Goal: Information Seeking & Learning: Learn about a topic

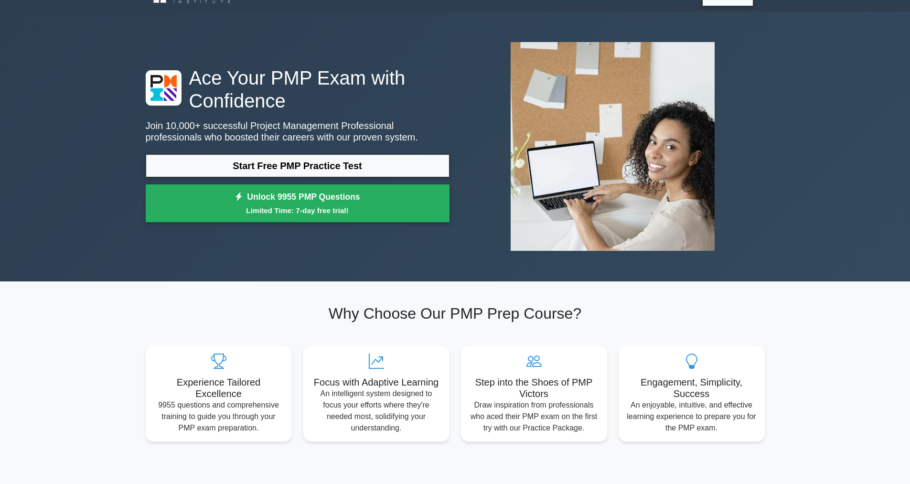
scroll to position [38, 0]
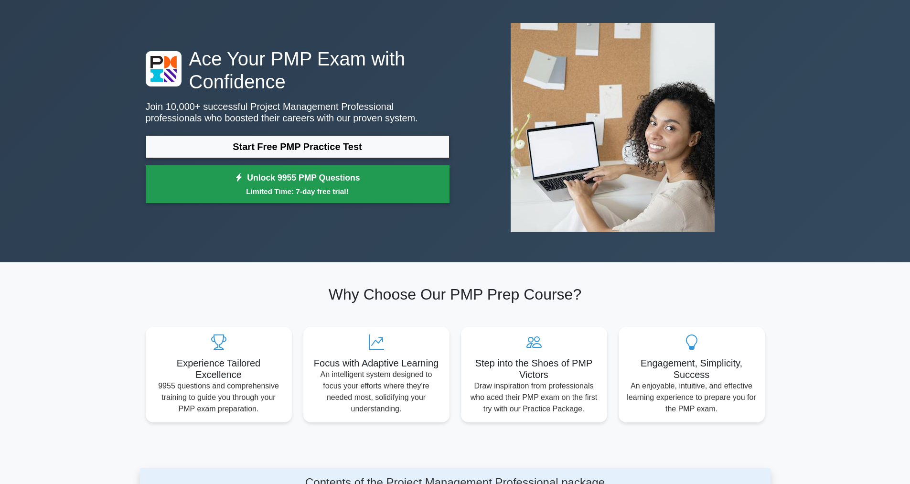
click at [280, 186] on small "Limited Time: 7-day free trial!" at bounding box center [298, 191] width 280 height 11
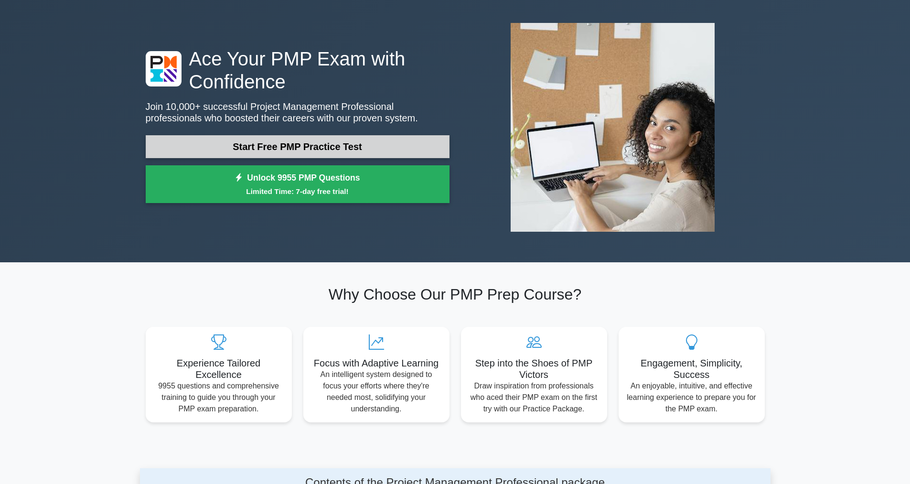
click at [301, 148] on link "Start Free PMP Practice Test" at bounding box center [298, 146] width 304 height 23
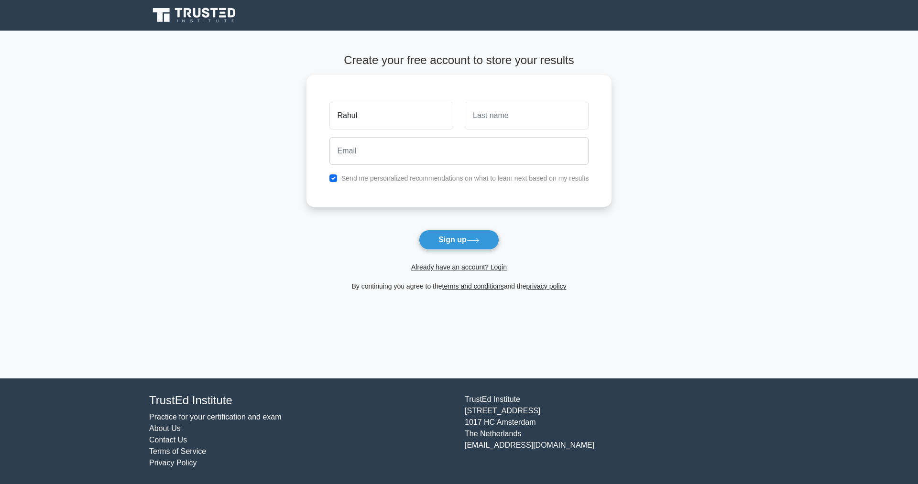
type input "Rahul"
type input "Mathur"
type input "R"
type input "rahulmathur490@gmail.com"
click at [457, 246] on button "Sign up" at bounding box center [459, 240] width 80 height 20
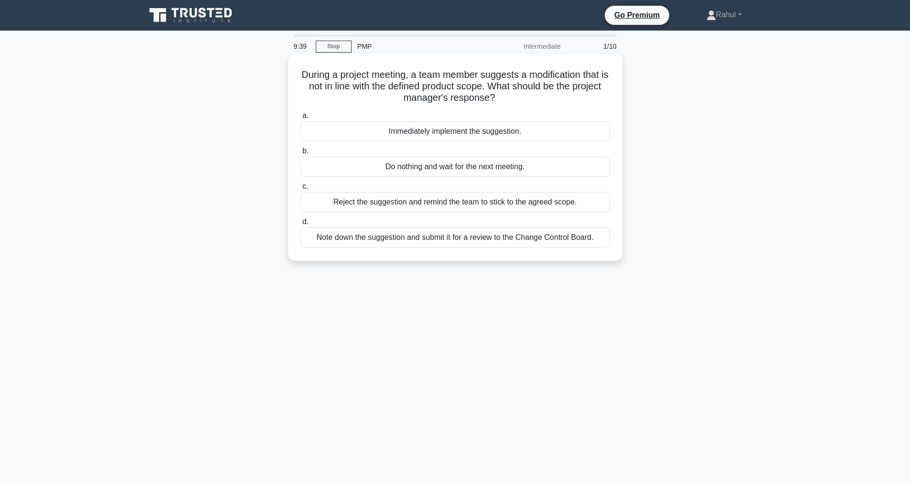
click at [378, 240] on div "Note down the suggestion and submit it for a review to the Change Control Board." at bounding box center [456, 237] width 310 height 20
click at [301, 225] on input "d. Note down the suggestion and submit it for a review to the Change Control Bo…" at bounding box center [301, 222] width 0 height 6
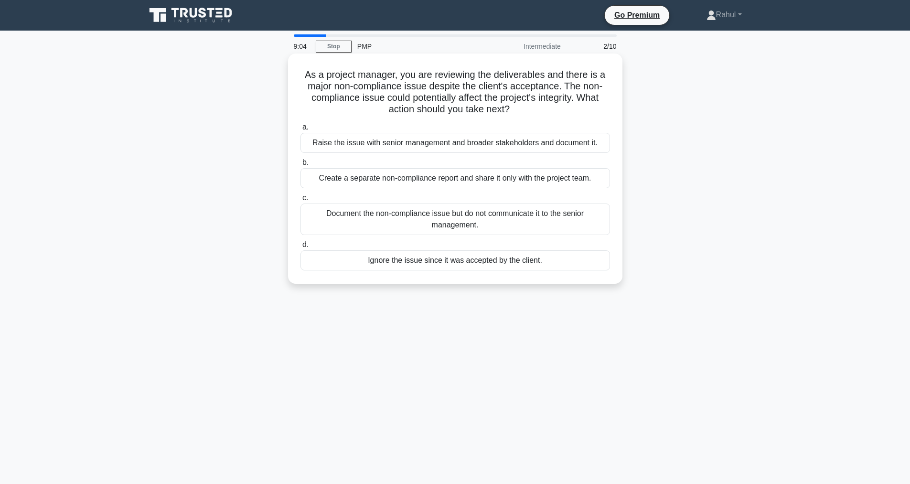
click at [370, 141] on div "Raise the issue with senior management and broader stakeholders and document it." at bounding box center [456, 143] width 310 height 20
click at [301, 130] on input "a. Raise the issue with senior management and broader stakeholders and document…" at bounding box center [301, 127] width 0 height 6
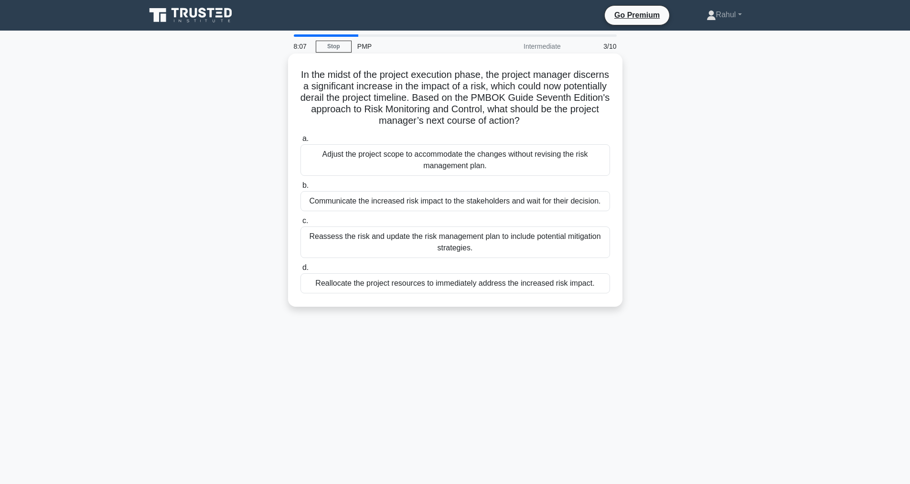
click at [370, 243] on div "Reassess the risk and update the risk management plan to include potential miti…" at bounding box center [456, 243] width 310 height 32
click at [301, 224] on input "c. Reassess the risk and update the risk management plan to include potential m…" at bounding box center [301, 221] width 0 height 6
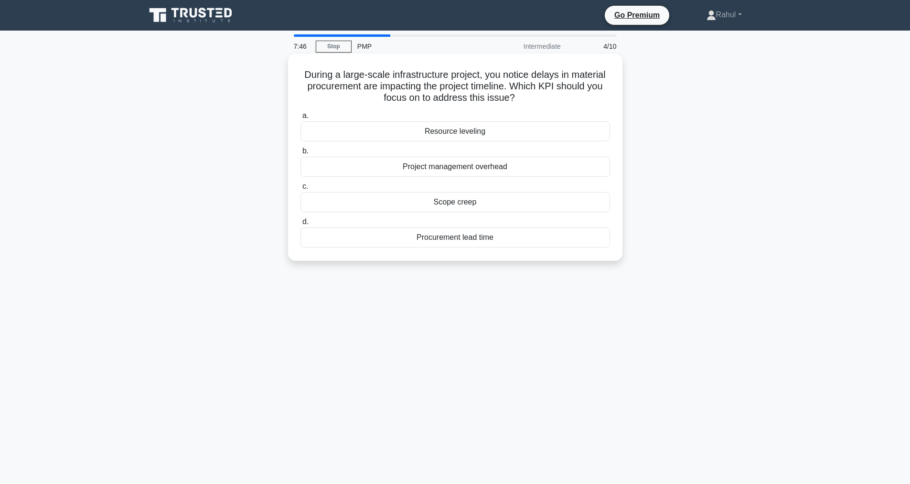
click at [390, 238] on div "Procurement lead time" at bounding box center [456, 237] width 310 height 20
click at [301, 225] on input "d. Procurement lead time" at bounding box center [301, 222] width 0 height 6
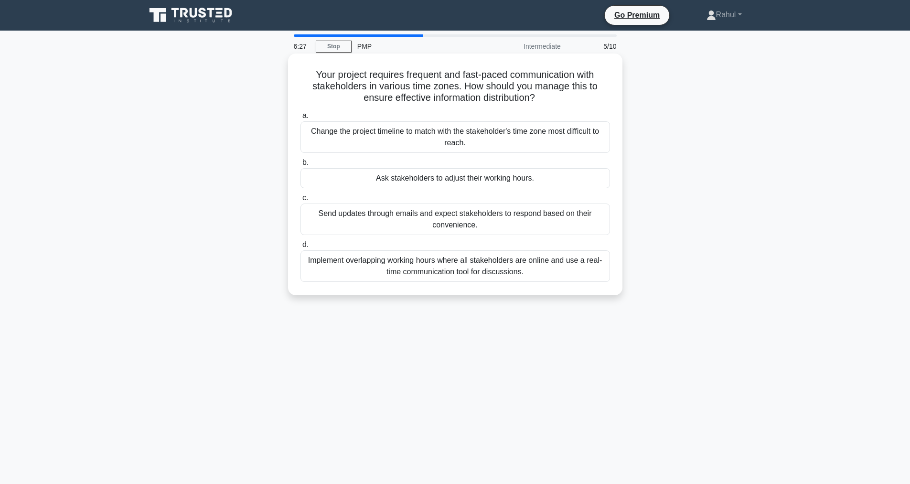
click at [350, 273] on div "Implement overlapping working hours where all stakeholders are online and use a…" at bounding box center [456, 266] width 310 height 32
click at [301, 248] on input "d. Implement overlapping working hours where all stakeholders are online and us…" at bounding box center [301, 245] width 0 height 6
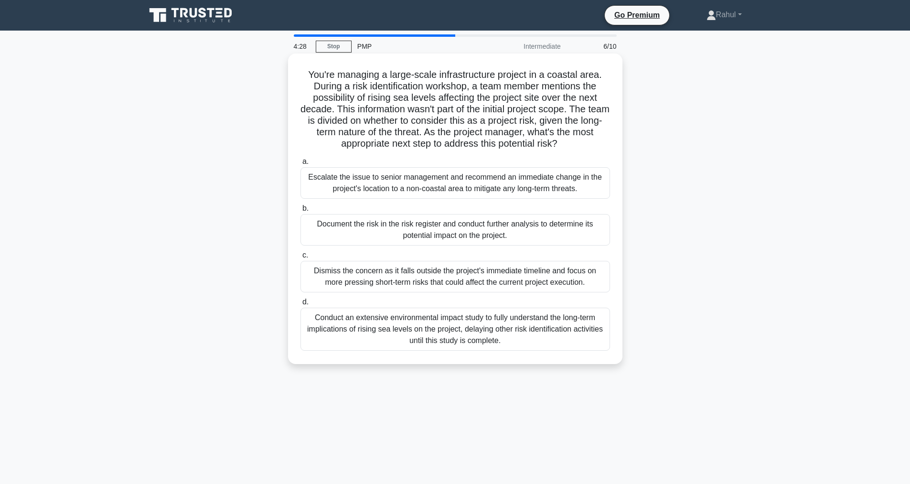
click at [543, 233] on div "Document the risk in the risk register and conduct further analysis to determin…" at bounding box center [456, 230] width 310 height 32
click at [301, 212] on input "b. Document the risk in the risk register and conduct further analysis to deter…" at bounding box center [301, 209] width 0 height 6
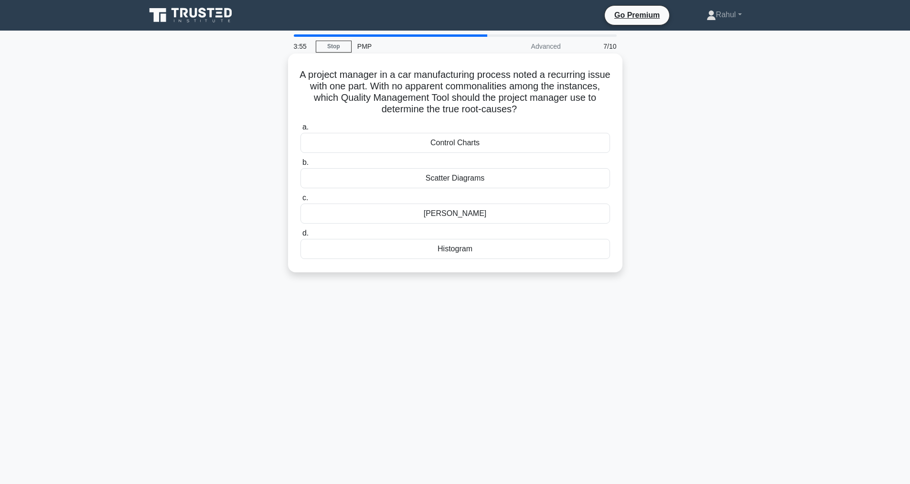
click at [494, 217] on div "Ishikawa Diagram" at bounding box center [456, 214] width 310 height 20
click at [301, 201] on input "c. Ishikawa Diagram" at bounding box center [301, 198] width 0 height 6
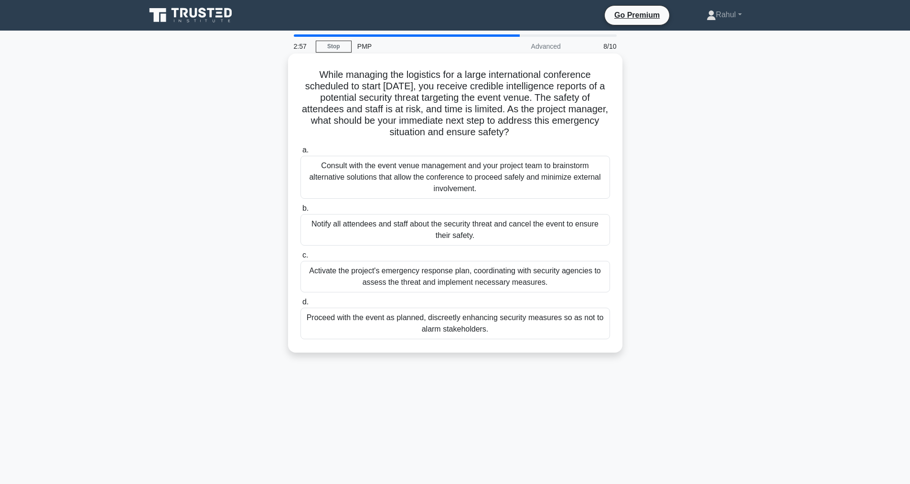
click at [497, 275] on div "Activate the project's emergency response plan, coordinating with security agen…" at bounding box center [456, 277] width 310 height 32
click at [301, 259] on input "c. Activate the project's emergency response plan, coordinating with security a…" at bounding box center [301, 255] width 0 height 6
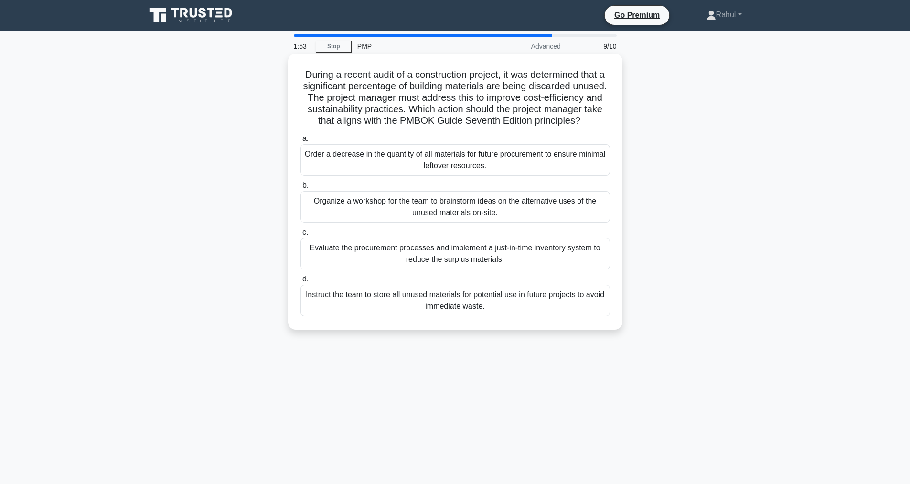
click at [372, 268] on div "Evaluate the procurement processes and implement a just-in-time inventory syste…" at bounding box center [456, 254] width 310 height 32
click at [301, 236] on input "c. Evaluate the procurement processes and implement a just-in-time inventory sy…" at bounding box center [301, 232] width 0 height 6
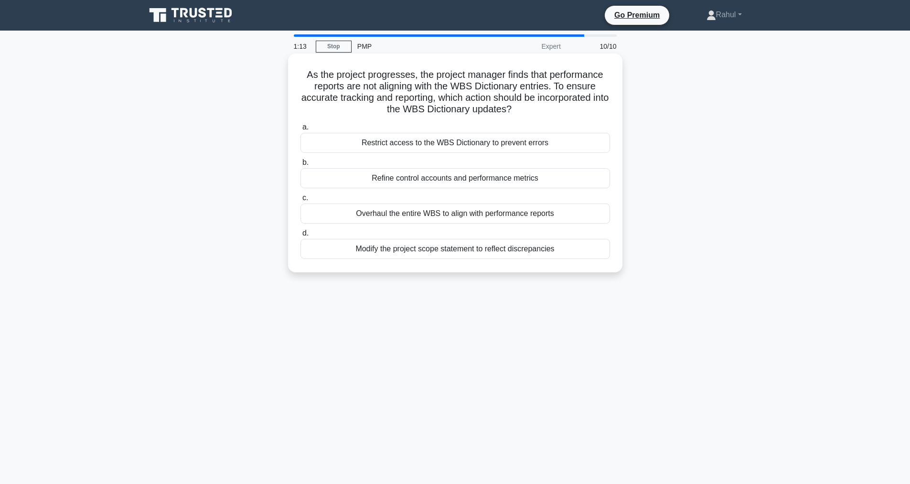
click at [373, 180] on div "Refine control accounts and performance metrics" at bounding box center [456, 178] width 310 height 20
click at [301, 166] on input "b. Refine control accounts and performance metrics" at bounding box center [301, 163] width 0 height 6
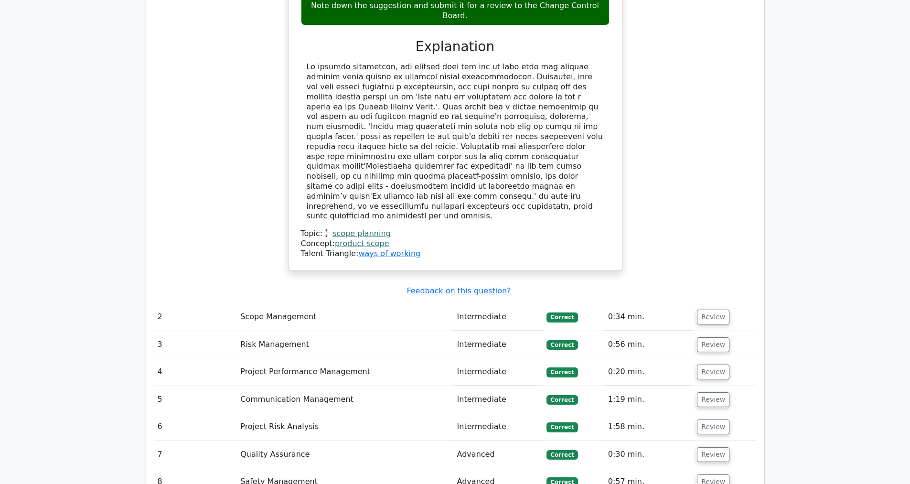
scroll to position [1101, 0]
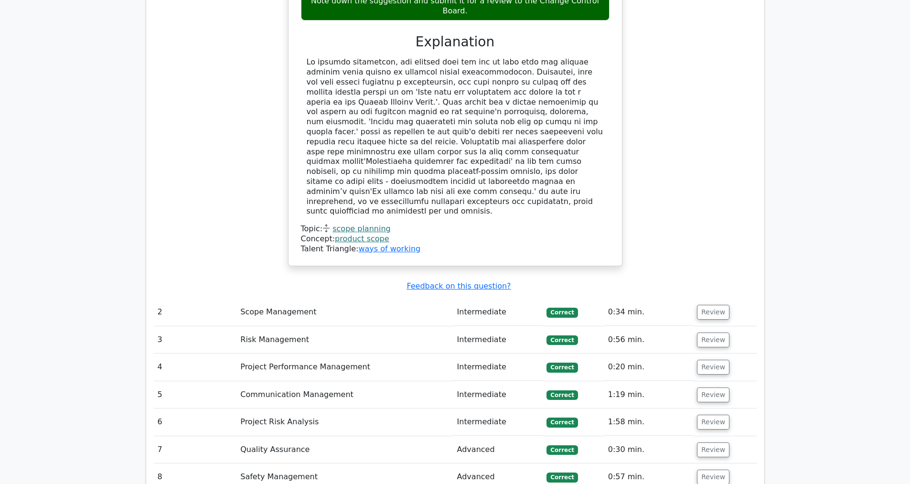
click at [292, 299] on td "Scope Management" at bounding box center [345, 312] width 217 height 27
click at [717, 305] on button "Review" at bounding box center [713, 312] width 32 height 15
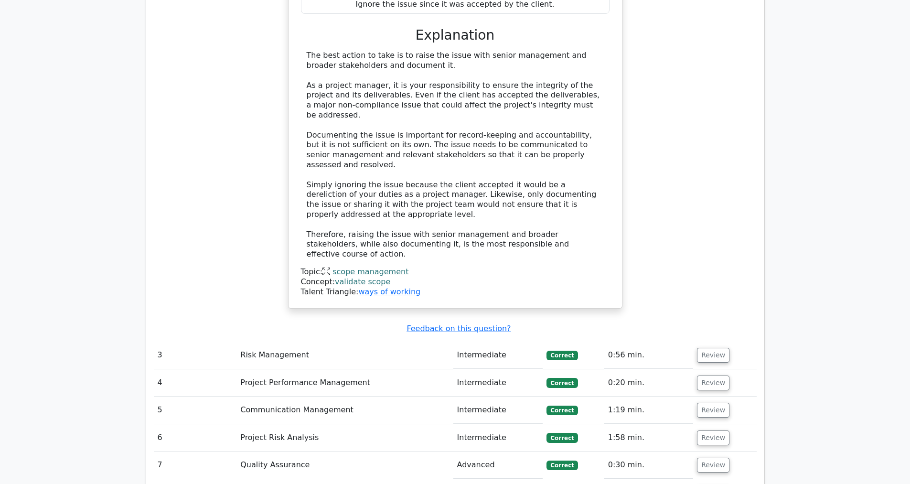
scroll to position [1685, 0]
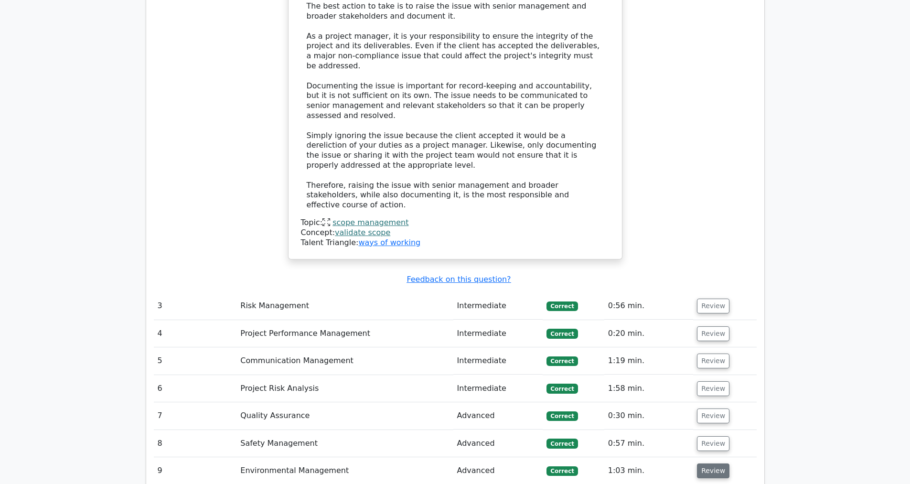
click at [720, 464] on button "Review" at bounding box center [713, 471] width 32 height 15
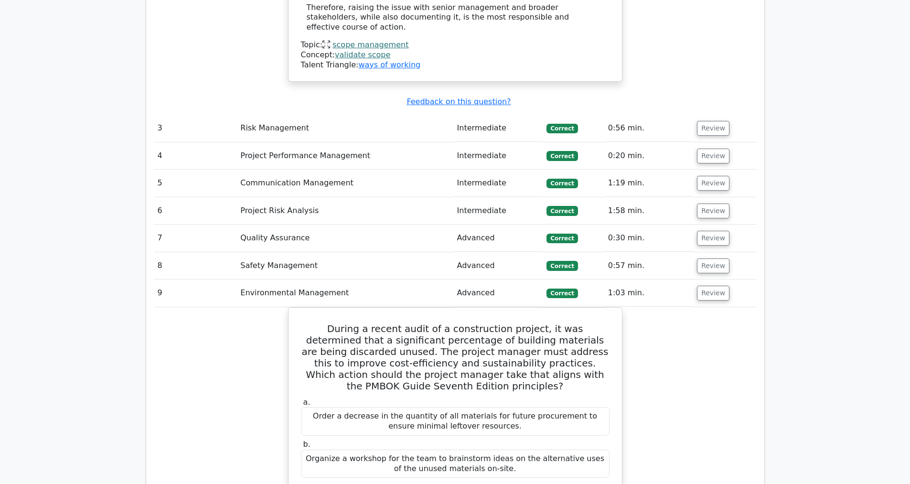
scroll to position [1759, 0]
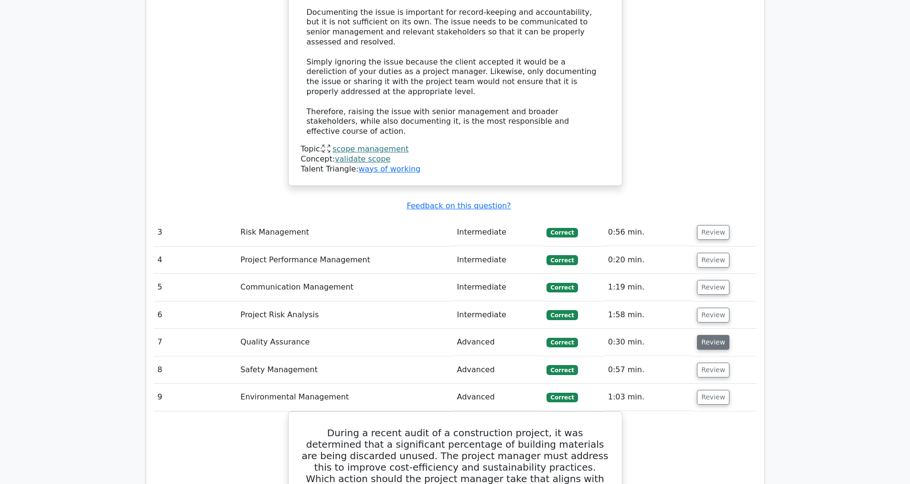
click at [711, 335] on button "Review" at bounding box center [713, 342] width 32 height 15
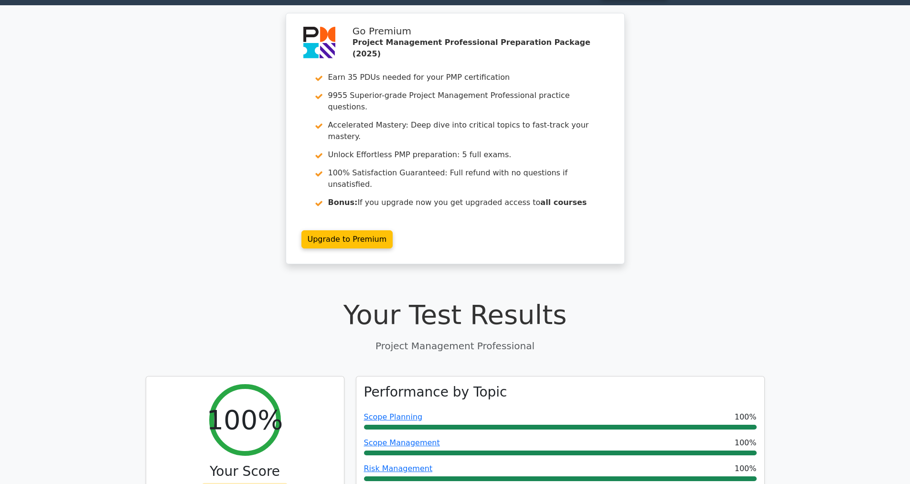
scroll to position [0, 0]
